Goal: Contribute content

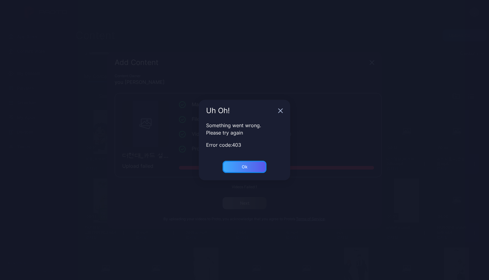
click at [254, 166] on div "Ok" at bounding box center [244, 167] width 44 height 12
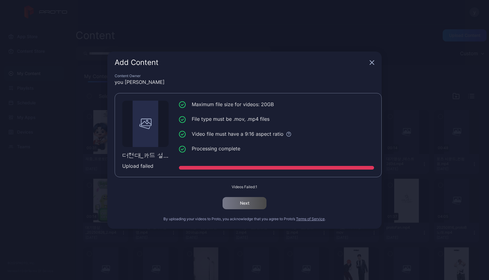
click at [375, 60] on div "Add Content" at bounding box center [244, 63] width 274 height 22
click at [374, 64] on icon "button" at bounding box center [372, 62] width 4 height 4
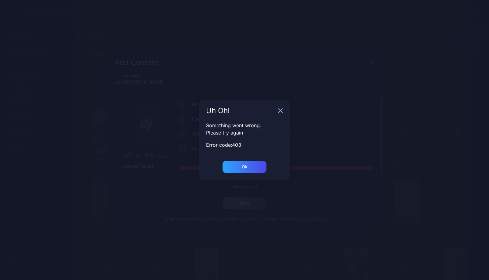
click at [282, 114] on div "Uh Oh!" at bounding box center [244, 111] width 91 height 22
click at [282, 111] on icon "button" at bounding box center [280, 110] width 5 height 5
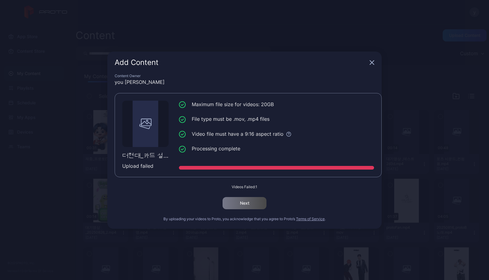
click at [375, 62] on div "Add Content" at bounding box center [244, 63] width 274 height 22
click at [373, 62] on icon "button" at bounding box center [371, 62] width 5 height 5
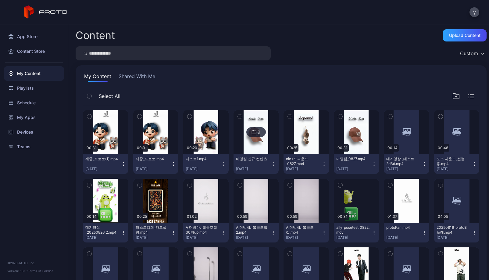
click at [141, 54] on input "search" at bounding box center [173, 53] width 195 height 14
type input "*****"
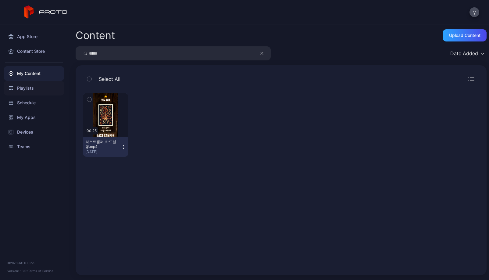
click at [22, 82] on div "Playlists" at bounding box center [34, 88] width 61 height 15
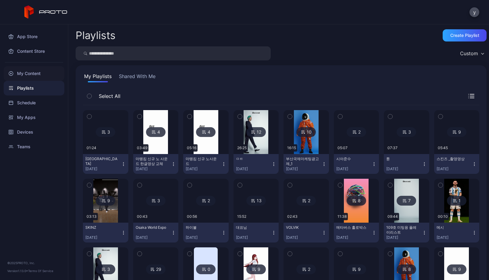
click at [43, 76] on div "My Content" at bounding box center [34, 73] width 61 height 15
